Goal: Information Seeking & Learning: Learn about a topic

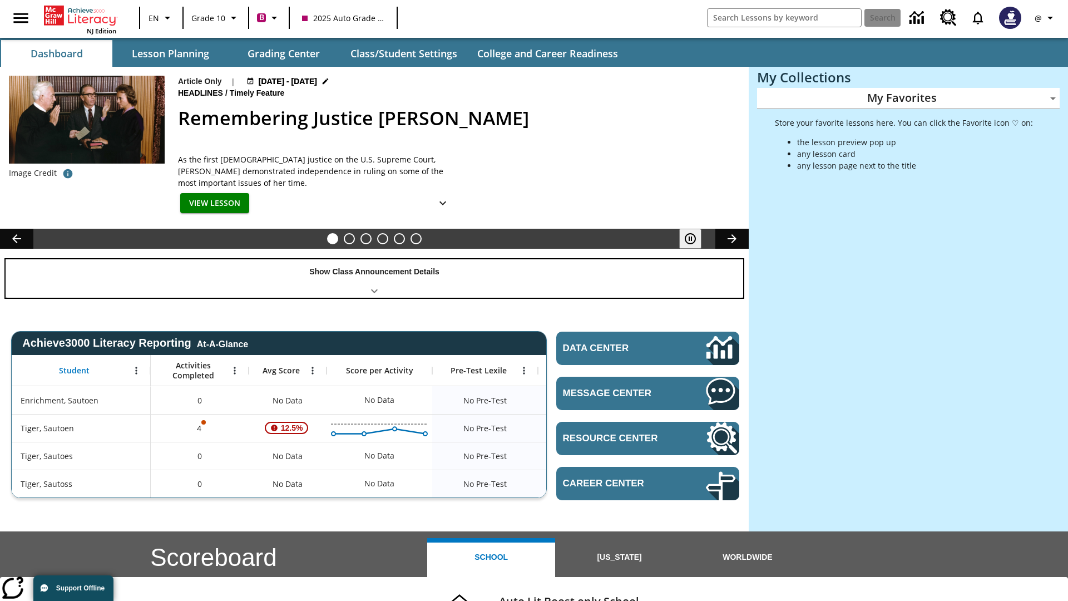
click at [374, 278] on div "Show Class Announcement Details" at bounding box center [375, 278] width 738 height 38
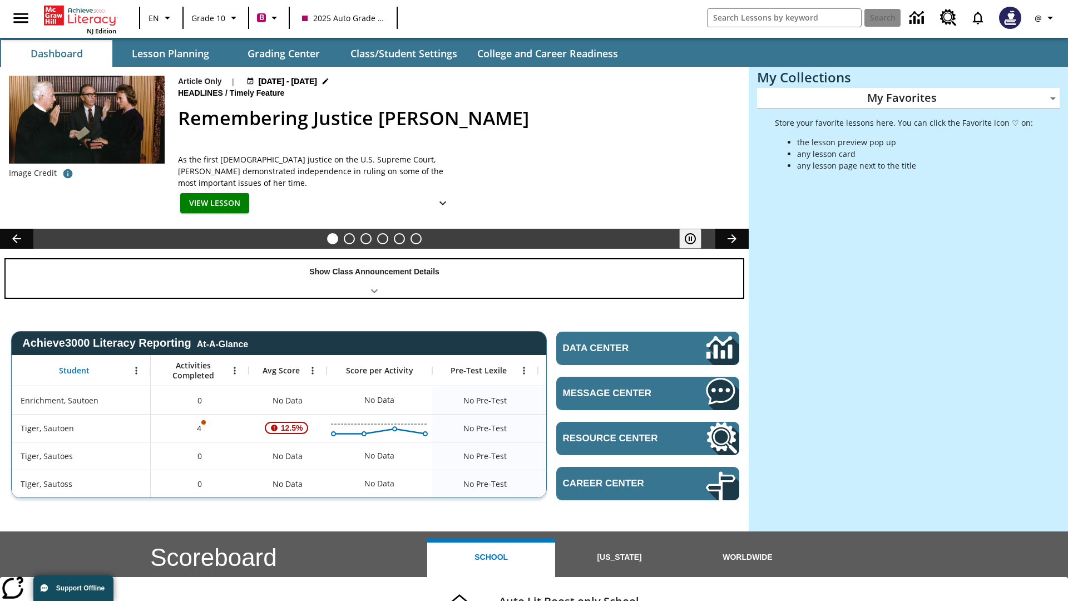
click at [374, 278] on div "Show Class Announcement Details" at bounding box center [375, 278] width 738 height 38
